Goal: Transaction & Acquisition: Purchase product/service

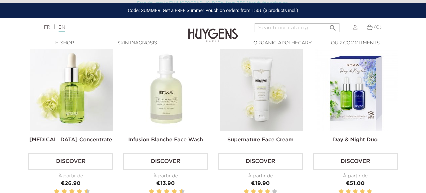
scroll to position [195, 0]
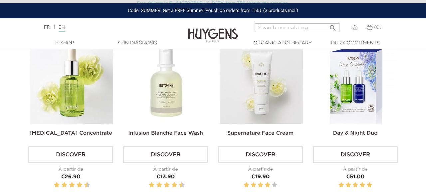
click at [84, 84] on img at bounding box center [71, 82] width 83 height 83
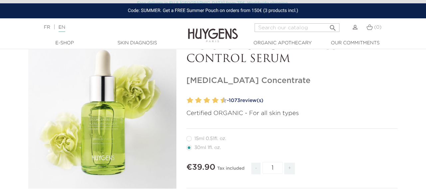
scroll to position [48, 0]
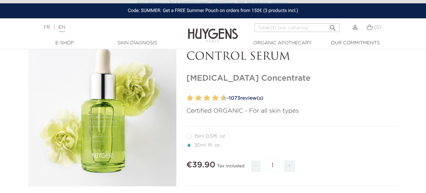
click at [245, 98] on link "- 1073 review(s)" at bounding box center [311, 98] width 173 height 10
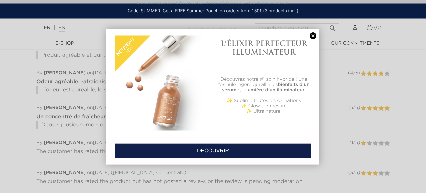
scroll to position [550, 0]
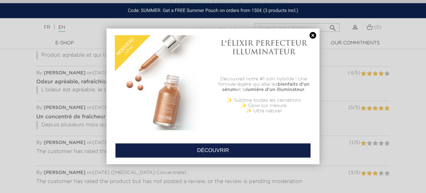
click at [311, 35] on link at bounding box center [312, 35] width 9 height 7
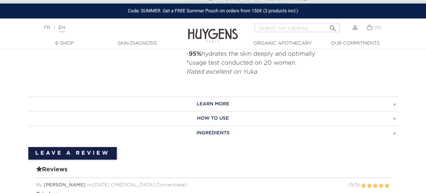
scroll to position [411, 0]
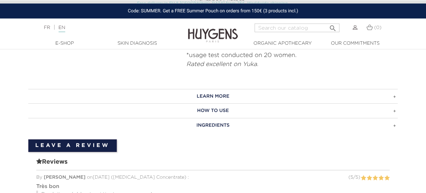
click at [203, 96] on h3 "LEARN MORE" at bounding box center [213, 96] width 370 height 15
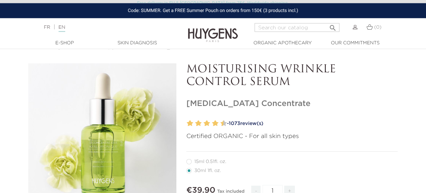
scroll to position [0, 0]
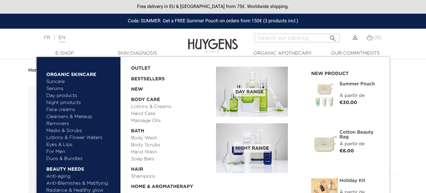
click at [66, 97] on link "Day products" at bounding box center [81, 95] width 70 height 7
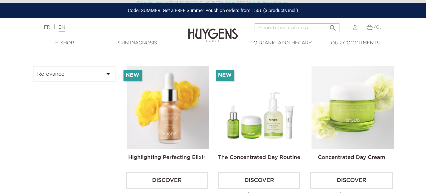
scroll to position [167, 0]
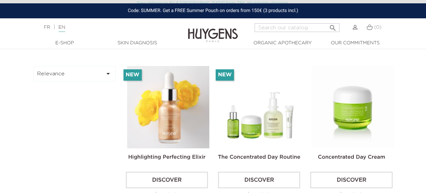
click at [337, 86] on img at bounding box center [353, 107] width 82 height 82
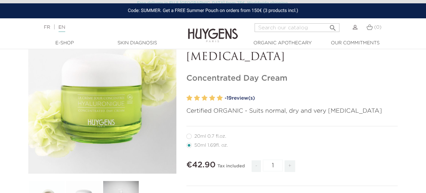
scroll to position [64, 0]
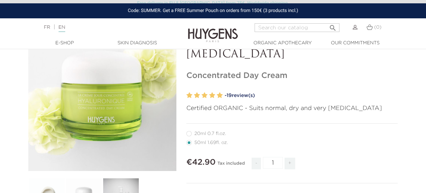
click at [190, 133] on label27"] "20ml 0.7 fl.oz." at bounding box center [210, 133] width 48 height 5
radio input "true"
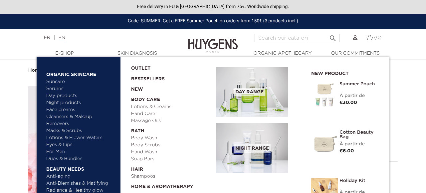
click at [60, 103] on link "Night products" at bounding box center [78, 102] width 64 height 7
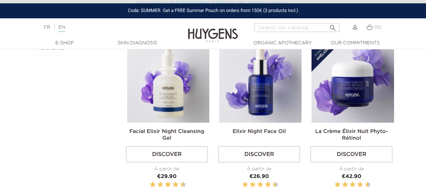
scroll to position [189, 0]
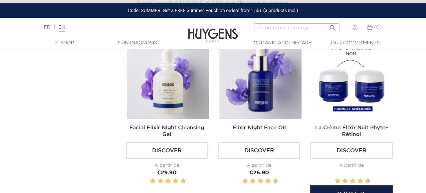
click at [348, 91] on img at bounding box center [353, 78] width 82 height 82
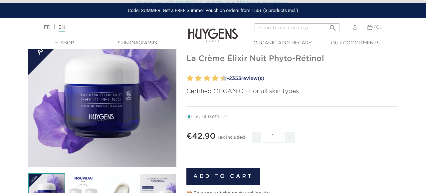
scroll to position [71, 0]
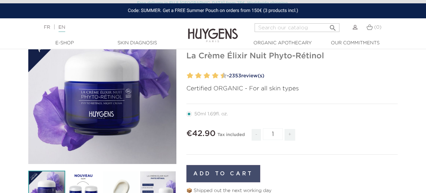
click at [237, 169] on button "Add to cart" at bounding box center [223, 173] width 74 height 17
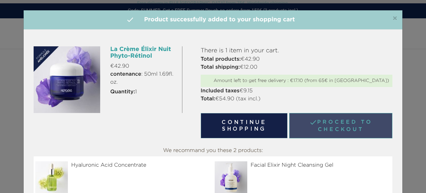
click at [310, 127] on link " Proceed to checkout" at bounding box center [340, 125] width 103 height 25
